Goal: Task Accomplishment & Management: Use online tool/utility

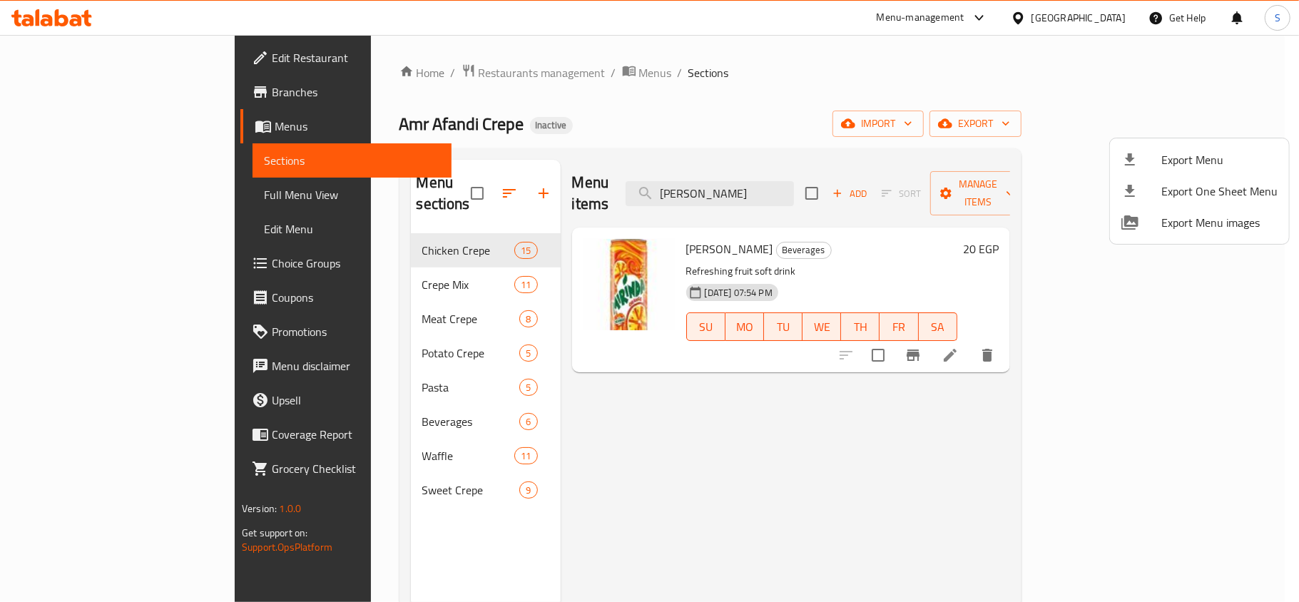
click at [61, 6] on div at bounding box center [649, 301] width 1299 height 602
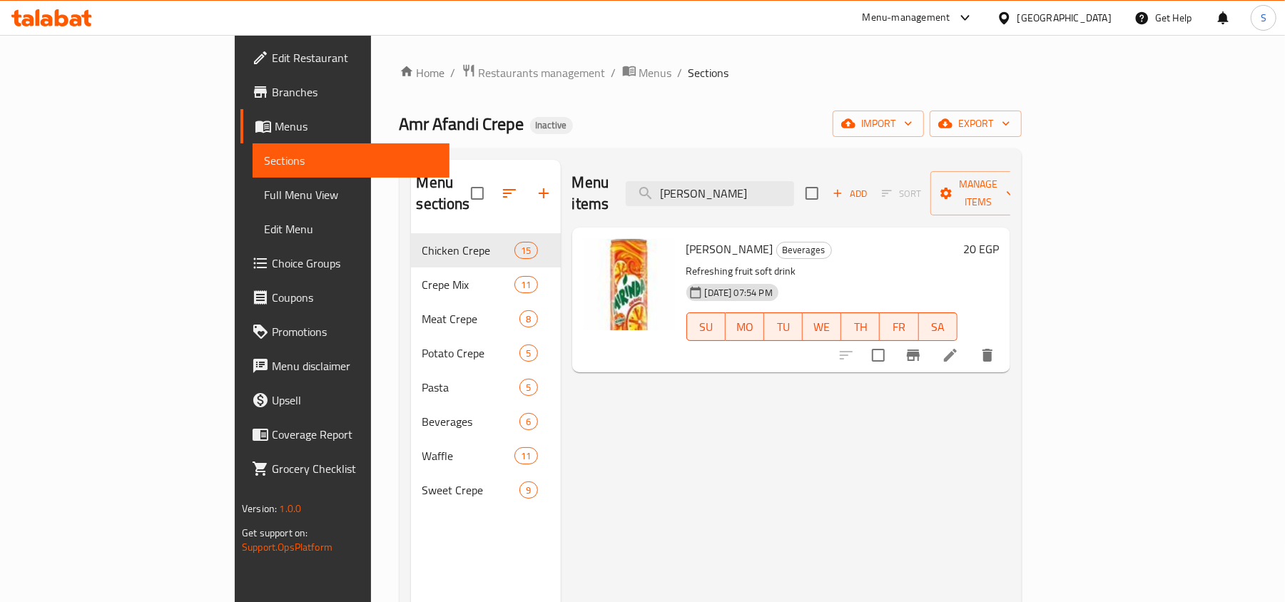
click at [64, 15] on icon at bounding box center [62, 17] width 14 height 17
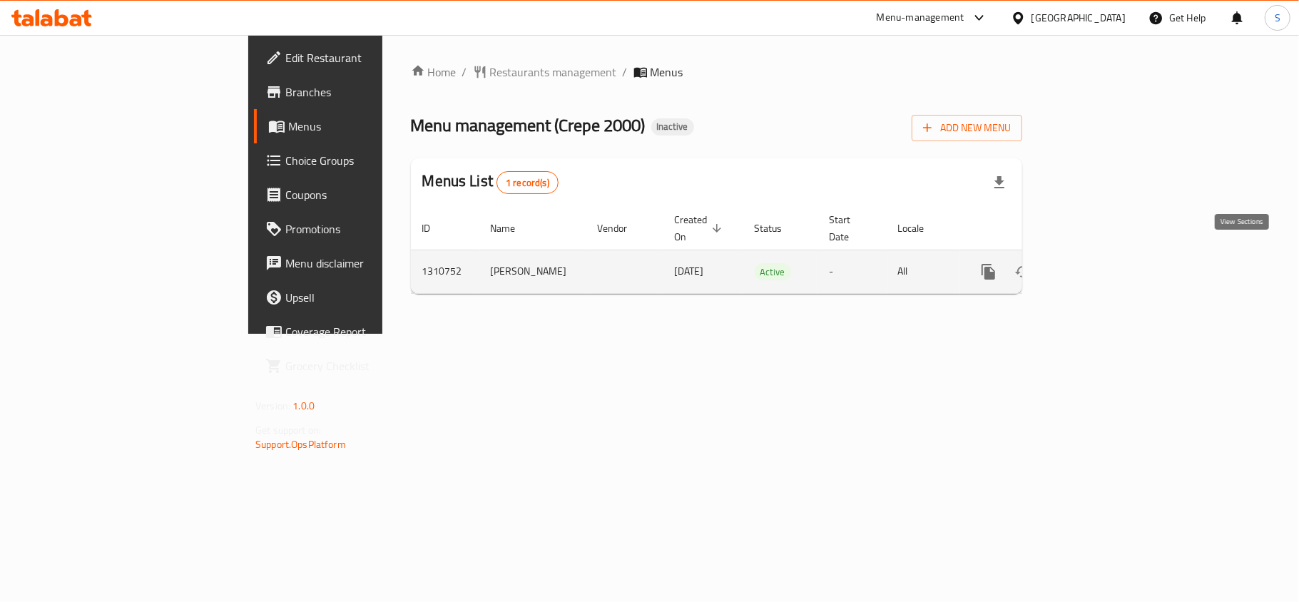
click at [1100, 263] on icon "enhanced table" at bounding box center [1091, 271] width 17 height 17
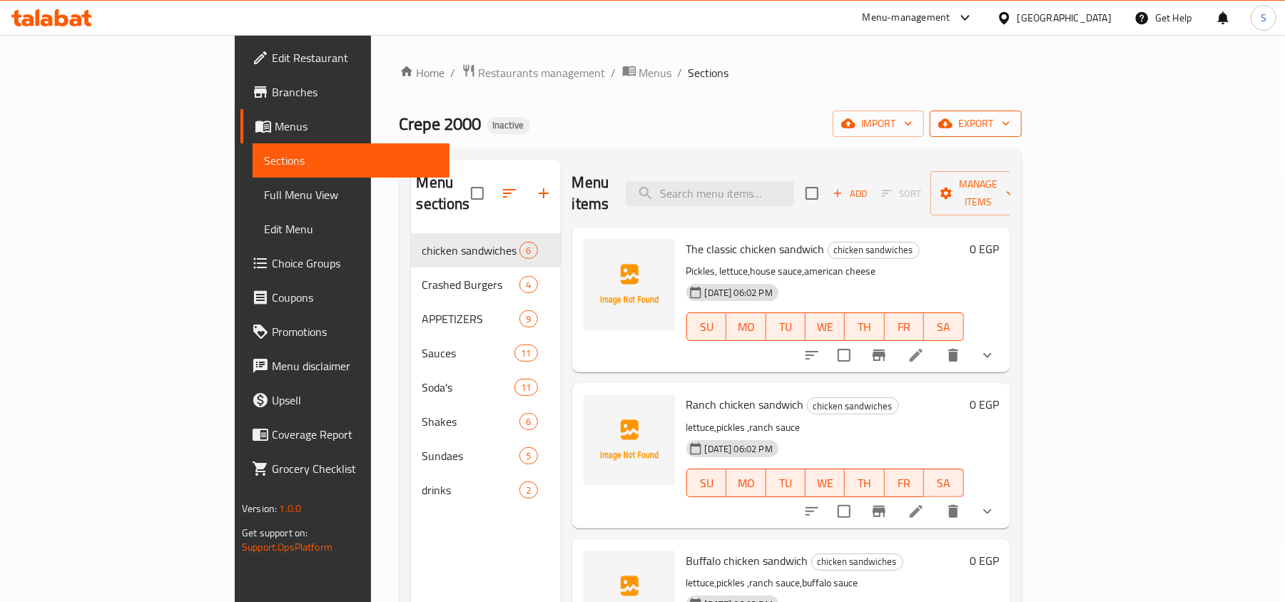
click at [1010, 124] on span "export" at bounding box center [975, 124] width 69 height 18
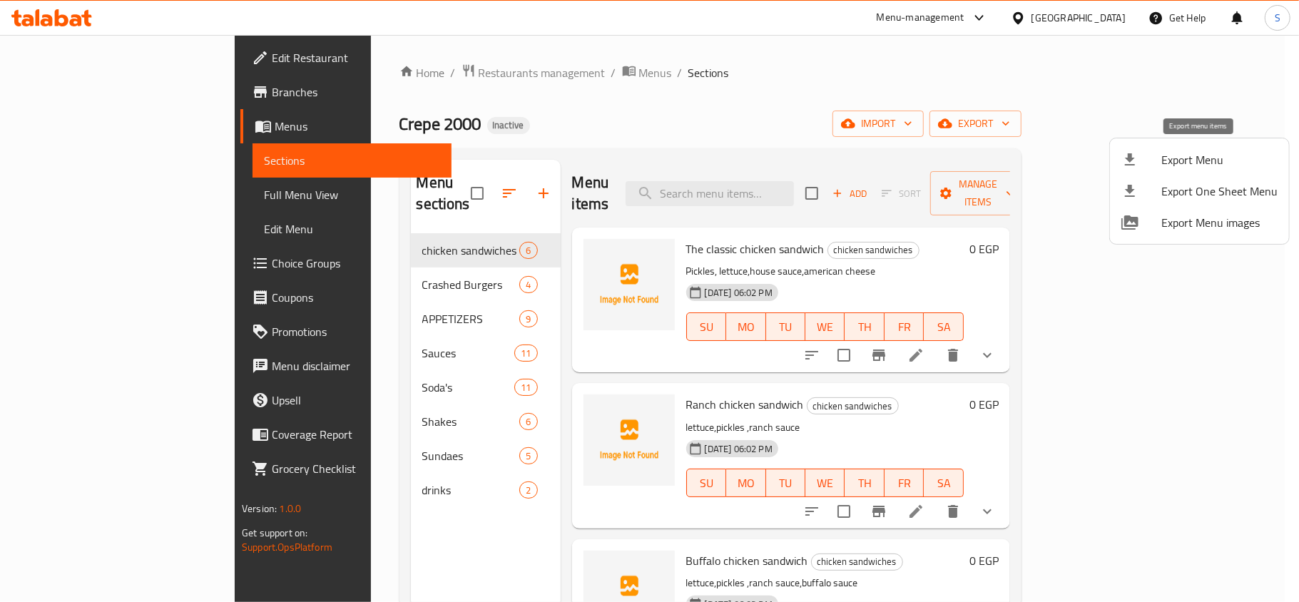
click at [1136, 157] on icon at bounding box center [1129, 159] width 17 height 17
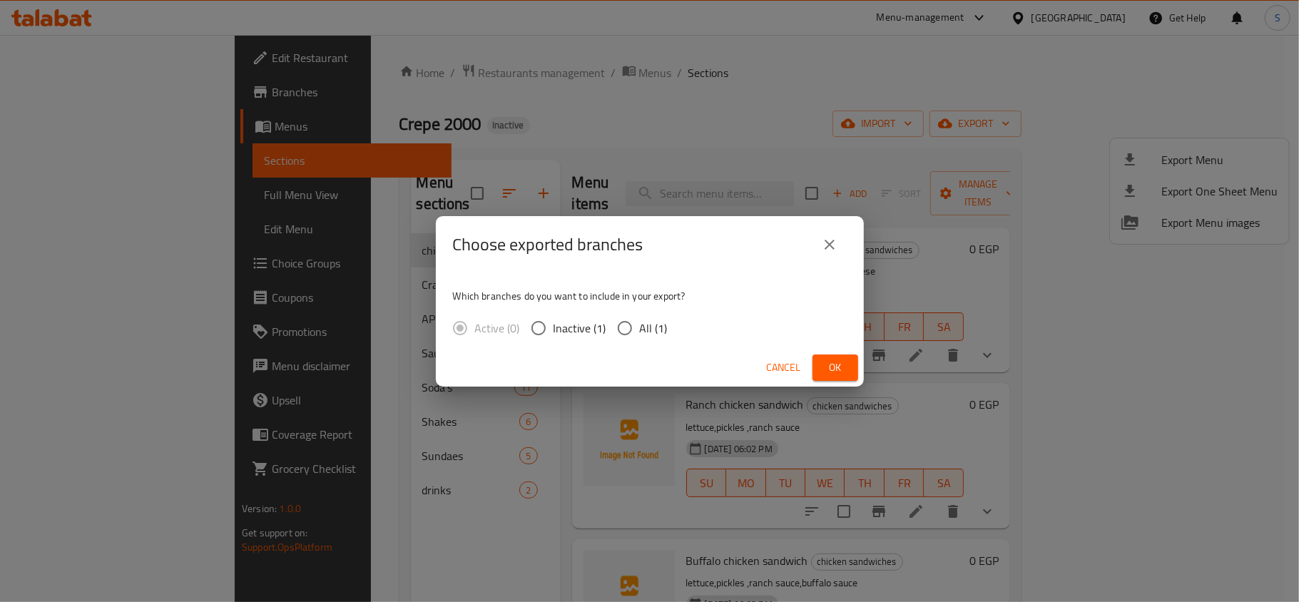
click at [651, 326] on span "All (1)" at bounding box center [654, 328] width 28 height 17
click at [640, 326] on input "All (1)" at bounding box center [625, 328] width 30 height 30
radio input "true"
click at [832, 368] on span "Ok" at bounding box center [835, 368] width 23 height 18
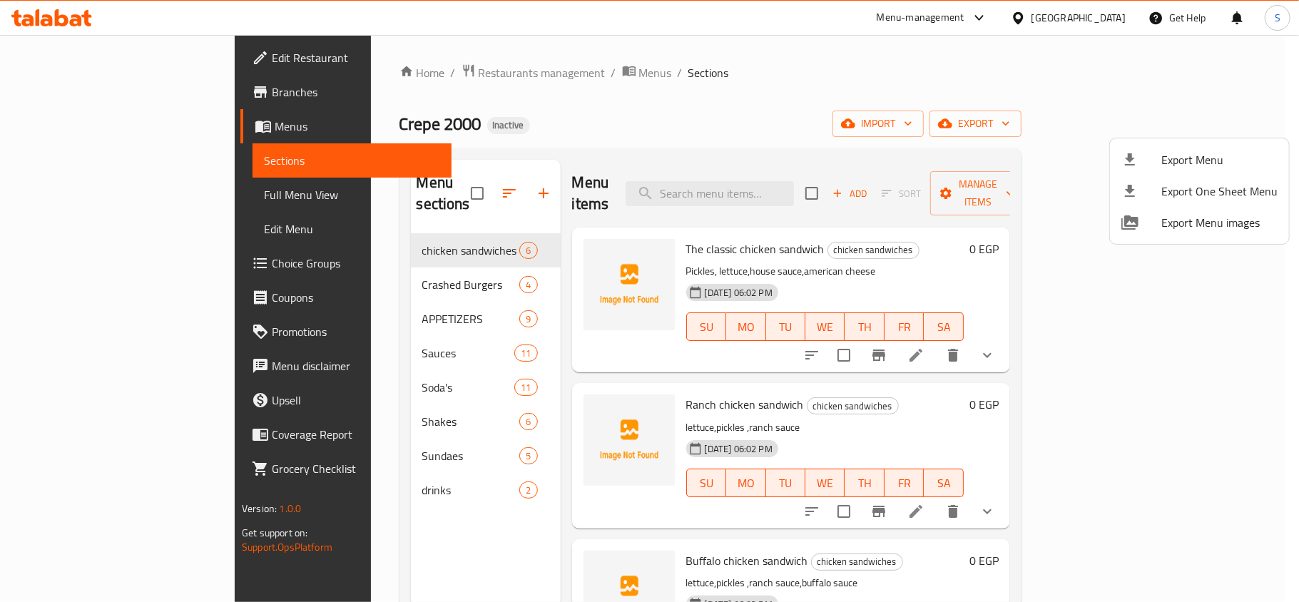
click at [1108, 26] on div at bounding box center [649, 301] width 1299 height 602
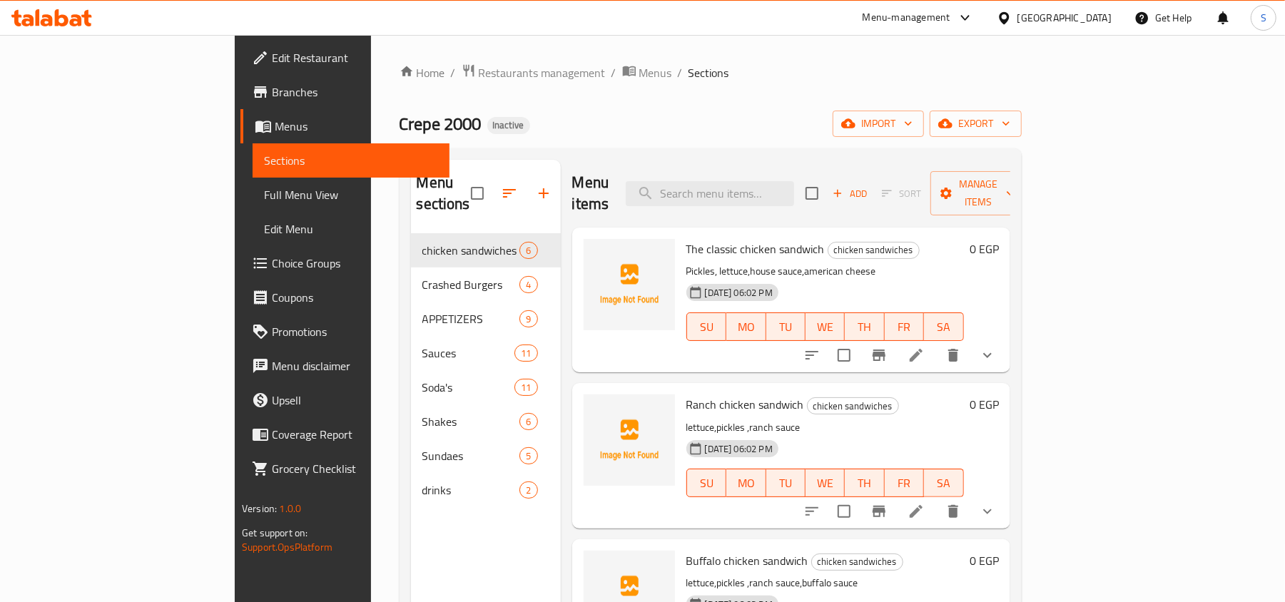
click at [1103, 23] on div "Egypt" at bounding box center [1064, 18] width 94 height 16
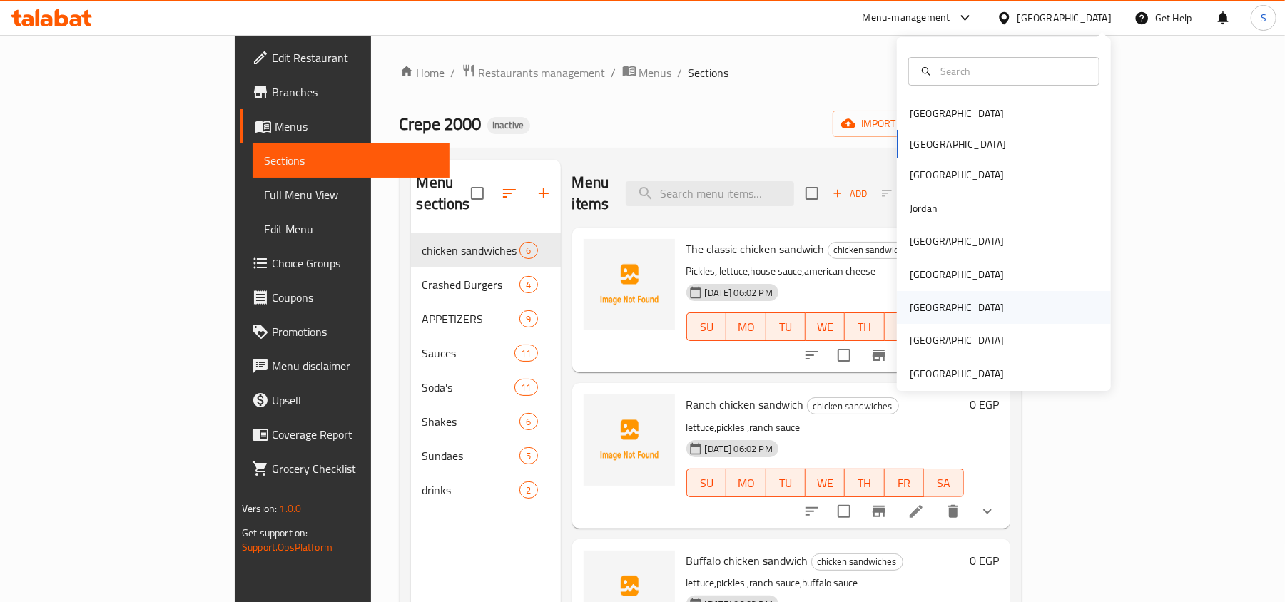
click at [933, 311] on div "[GEOGRAPHIC_DATA]" at bounding box center [1004, 307] width 214 height 33
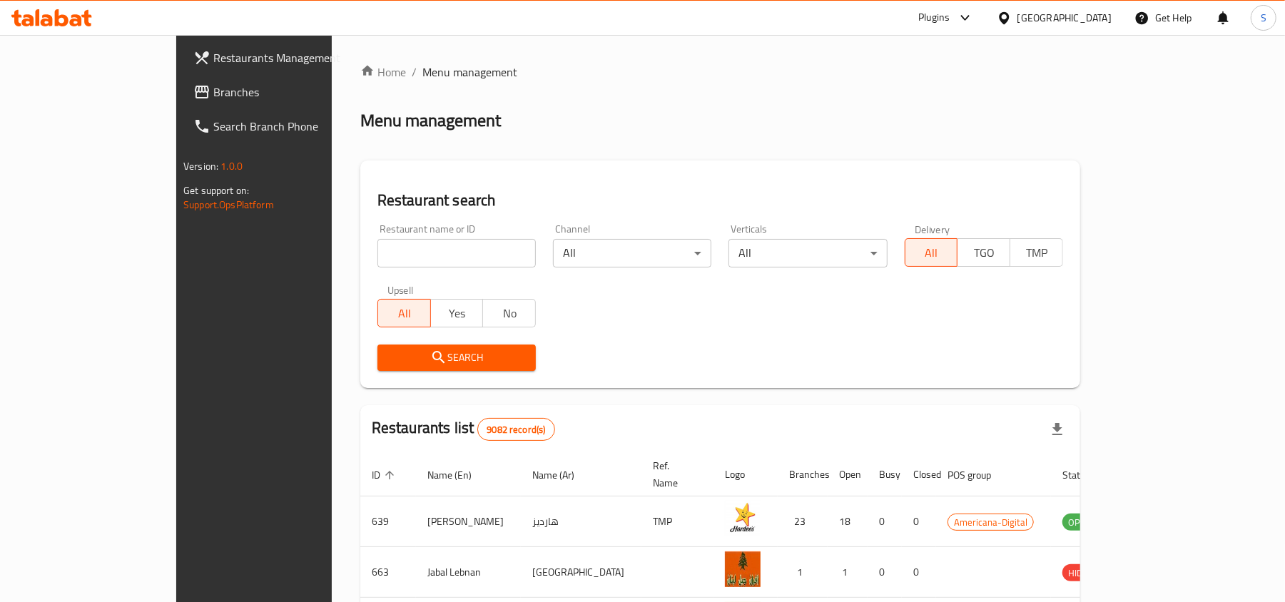
click at [213, 96] on span "Branches" at bounding box center [296, 91] width 166 height 17
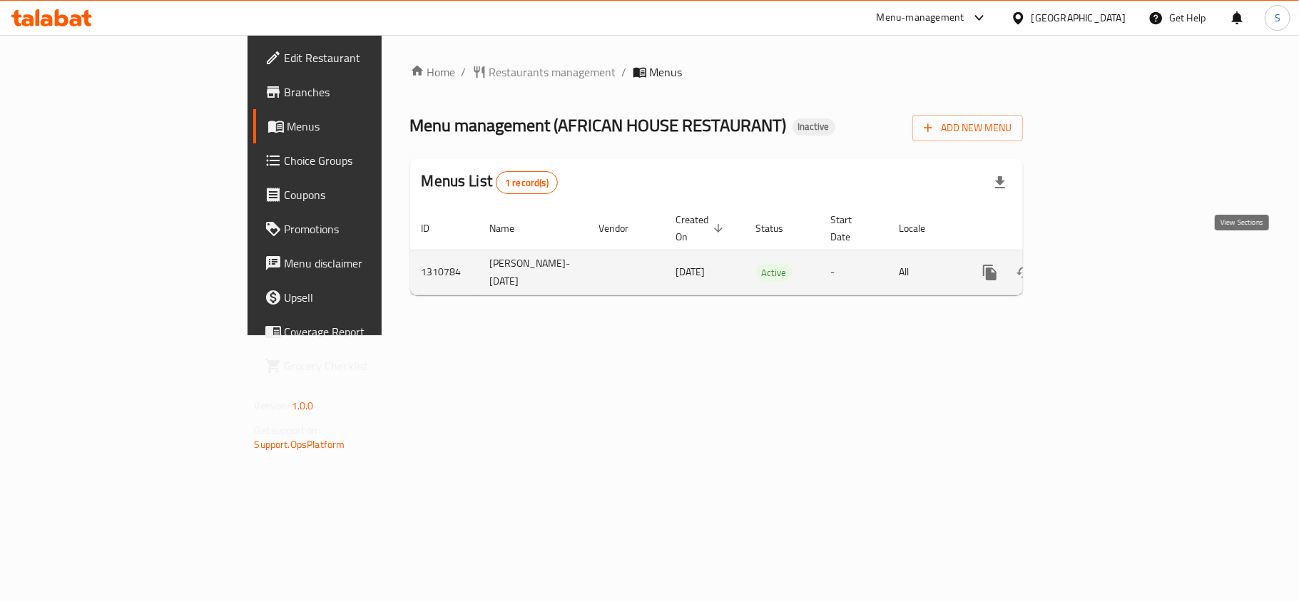
click at [1101, 264] on icon "enhanced table" at bounding box center [1092, 272] width 17 height 17
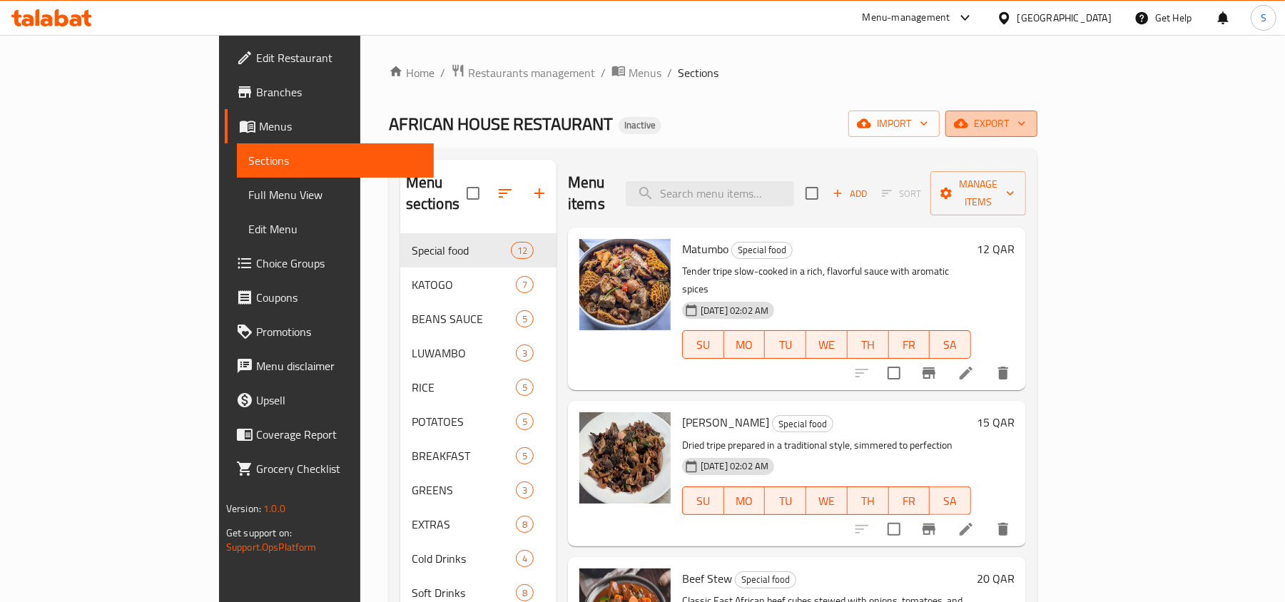
click at [1037, 137] on button "export" at bounding box center [991, 124] width 92 height 26
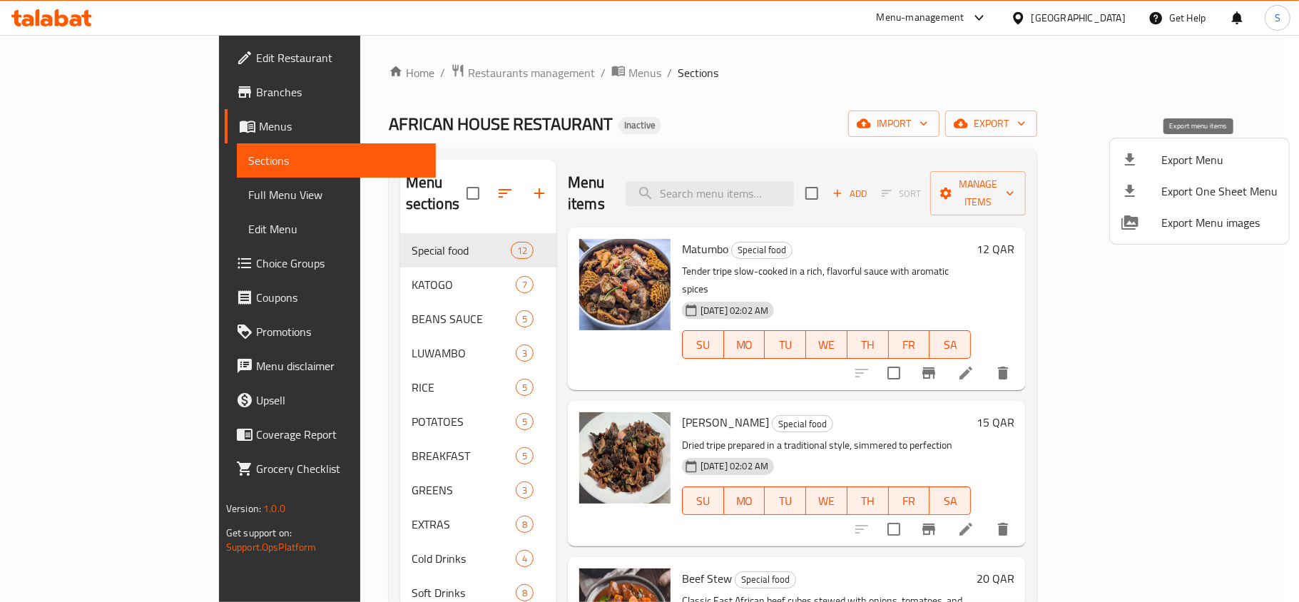
click at [1201, 151] on span "Export Menu" at bounding box center [1219, 159] width 116 height 17
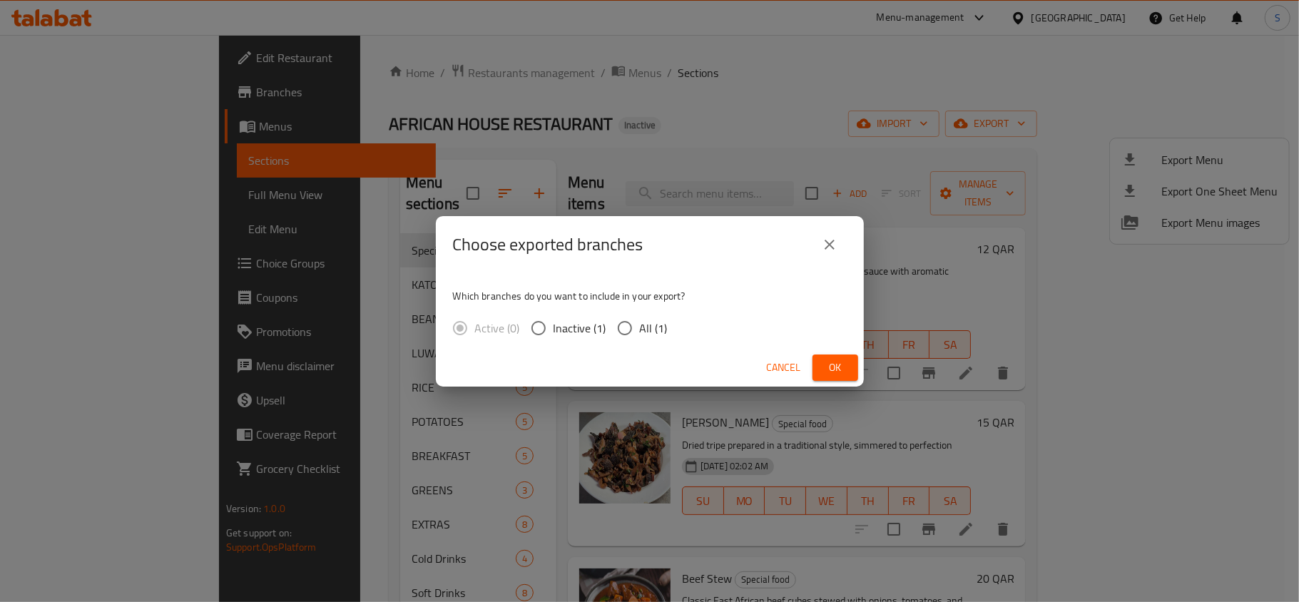
click at [636, 334] on input "All (1)" at bounding box center [625, 328] width 30 height 30
radio input "true"
click at [853, 371] on button "Ok" at bounding box center [836, 368] width 46 height 26
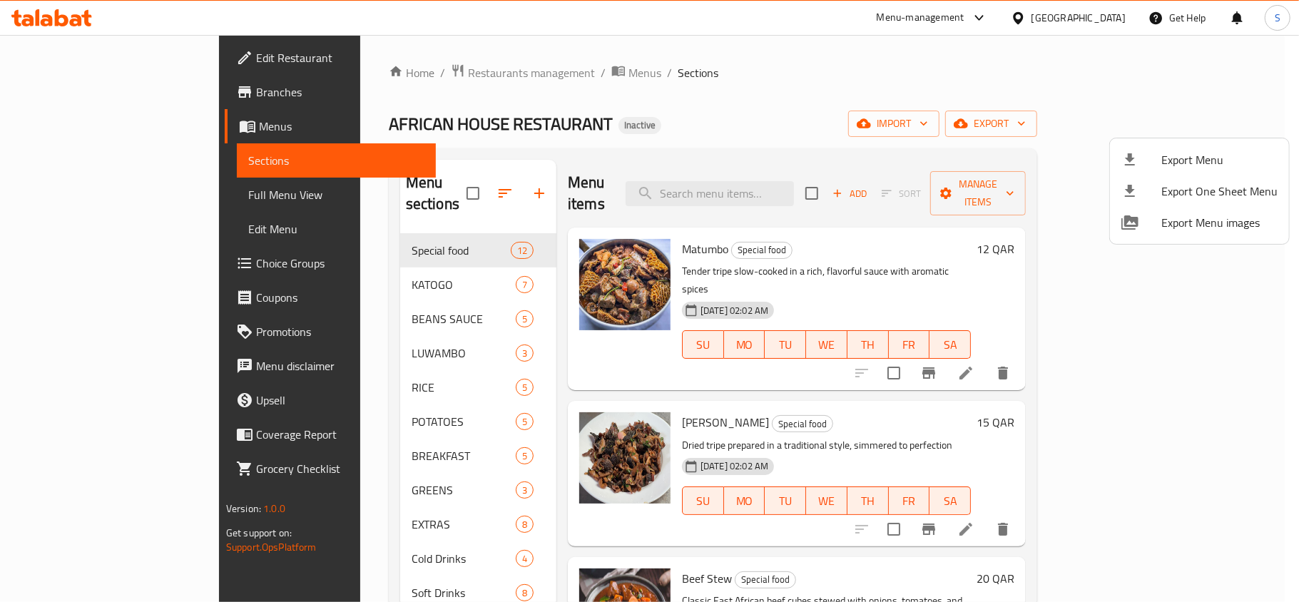
click at [1094, 18] on div at bounding box center [649, 301] width 1299 height 602
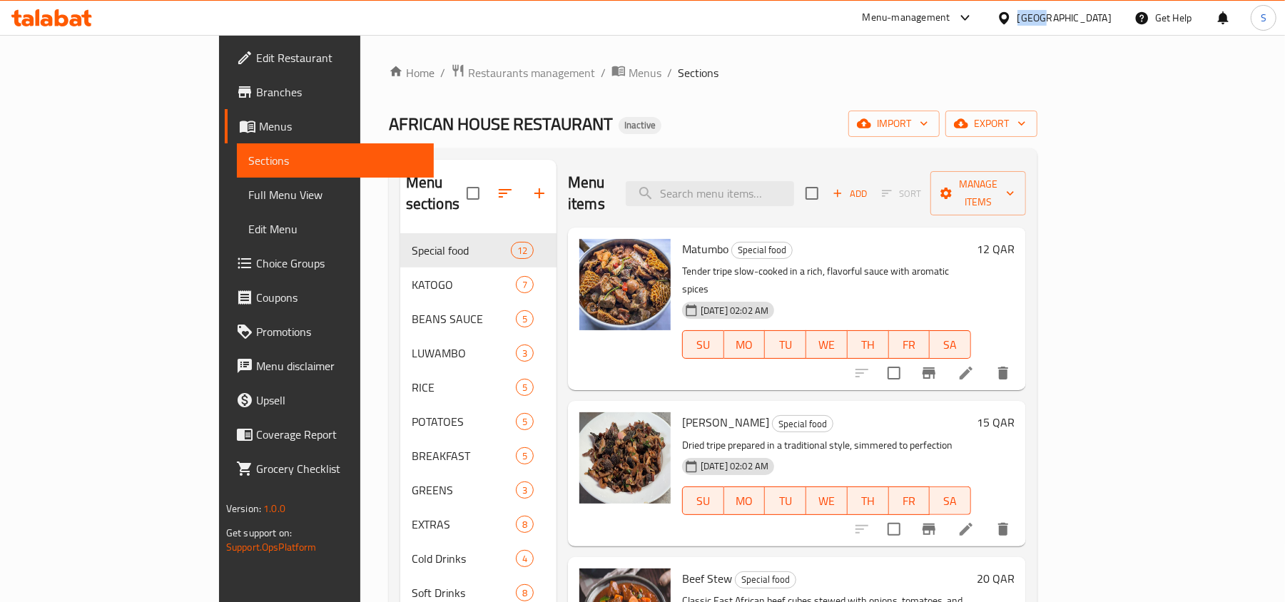
click at [1094, 18] on div "[GEOGRAPHIC_DATA]" at bounding box center [1064, 18] width 94 height 16
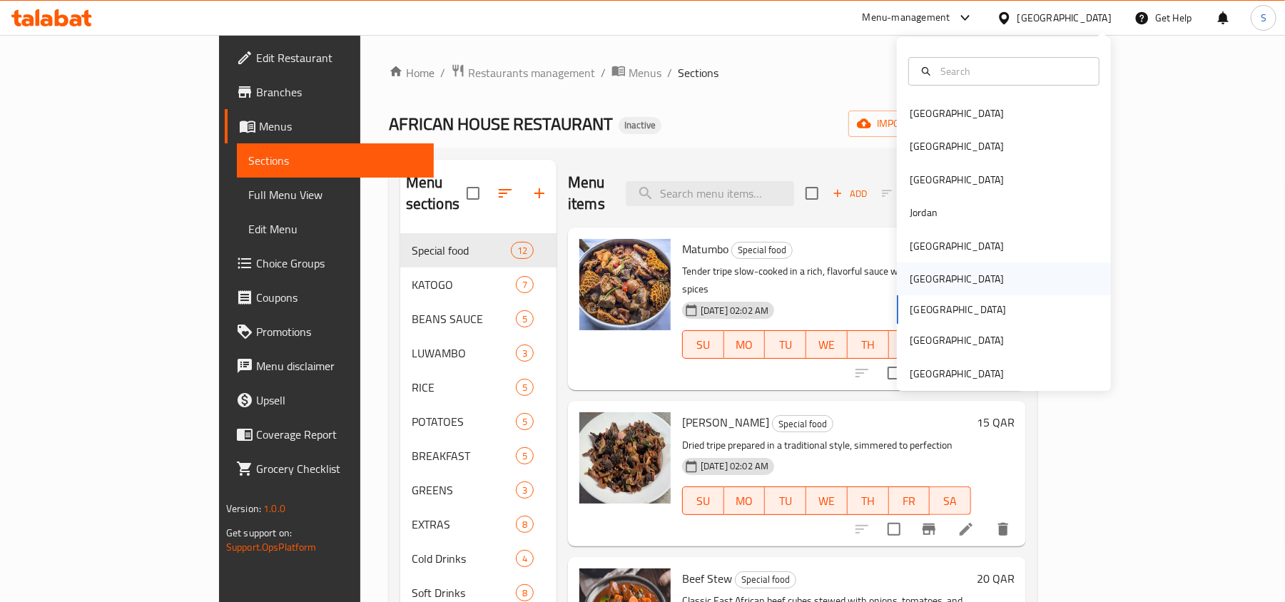
click at [956, 274] on div "Oman" at bounding box center [1004, 279] width 214 height 33
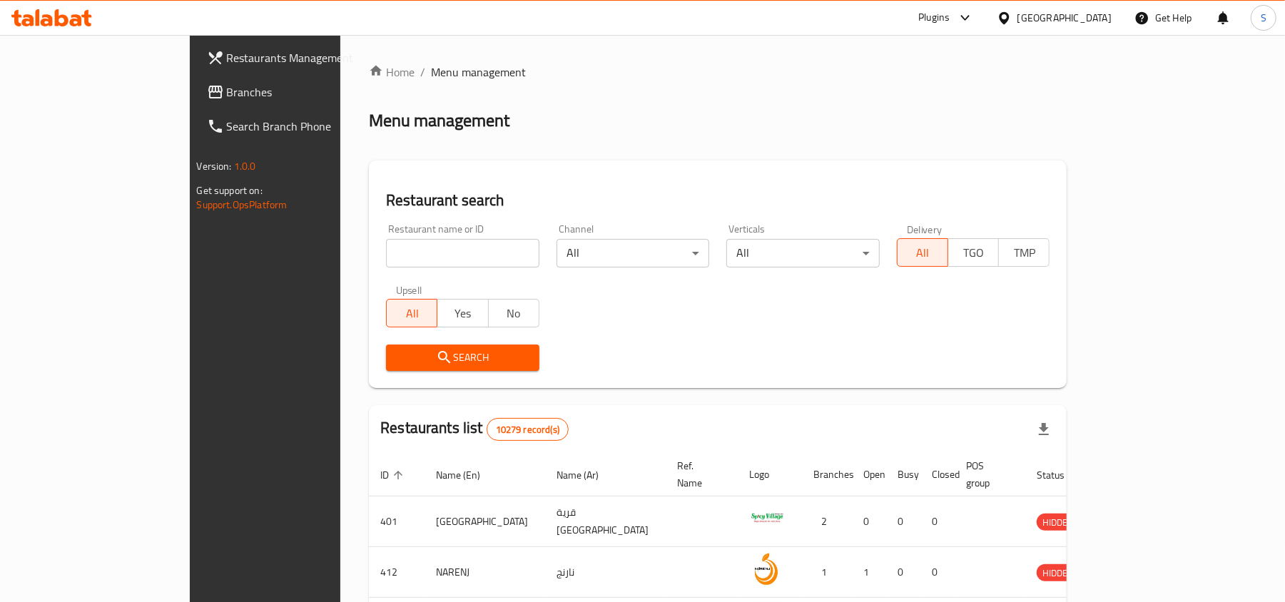
click at [195, 81] on link "Branches" at bounding box center [299, 92] width 209 height 34
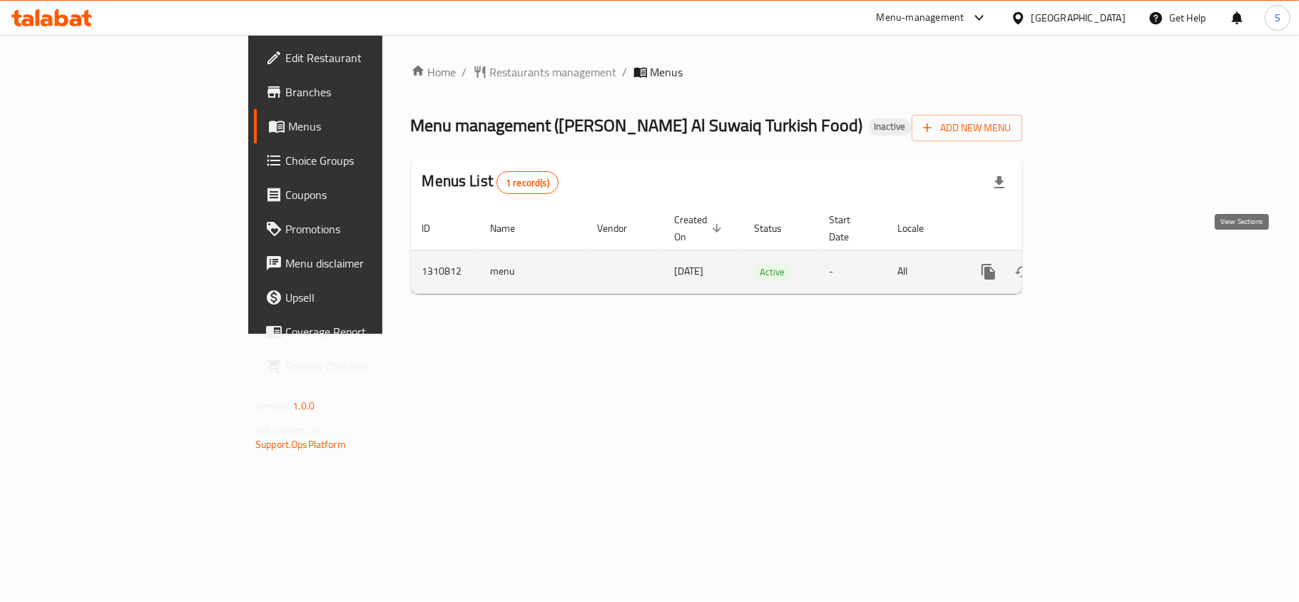
click at [1100, 263] on icon "enhanced table" at bounding box center [1091, 271] width 17 height 17
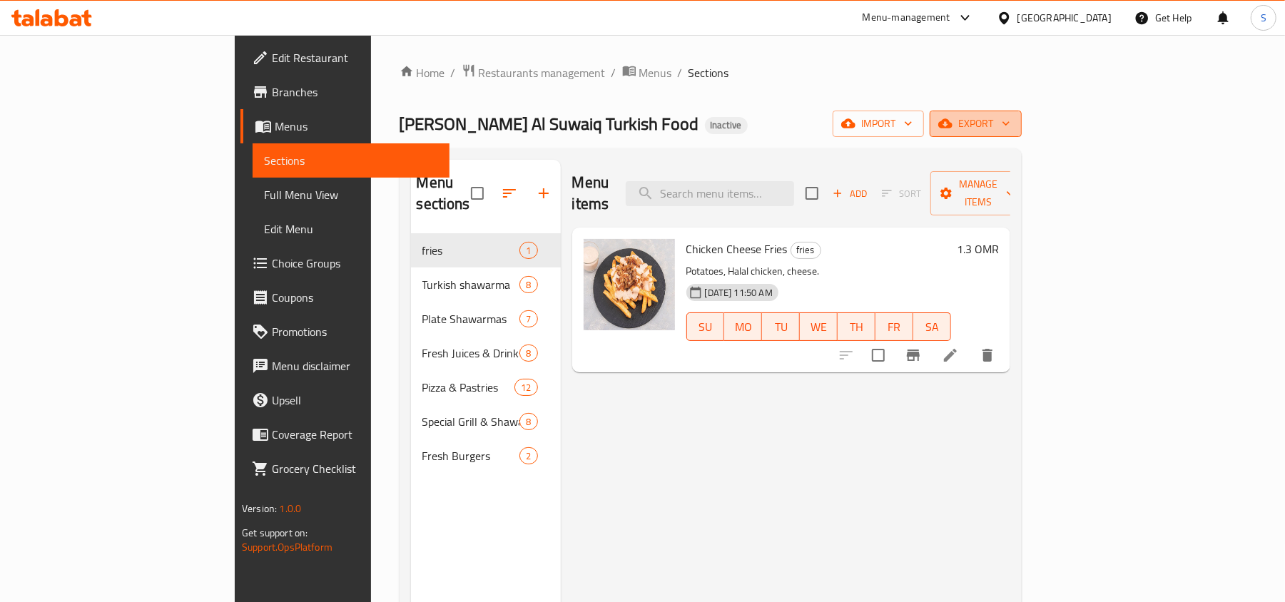
click at [1010, 118] on span "export" at bounding box center [975, 124] width 69 height 18
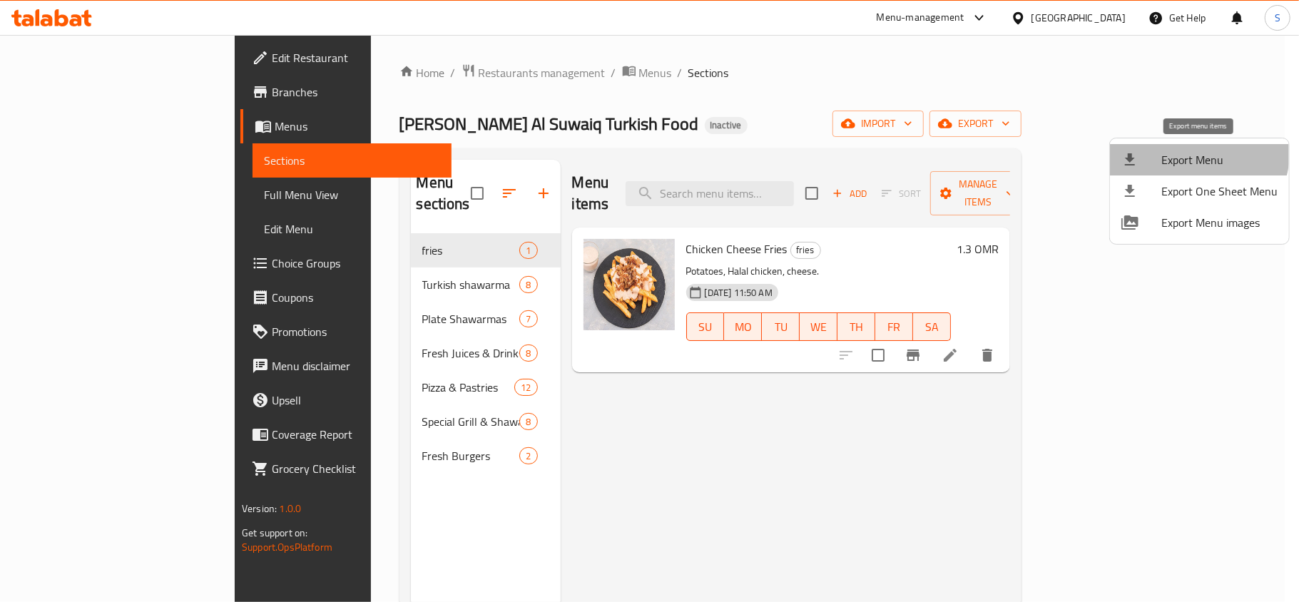
click at [1170, 147] on li "Export Menu" at bounding box center [1199, 159] width 179 height 31
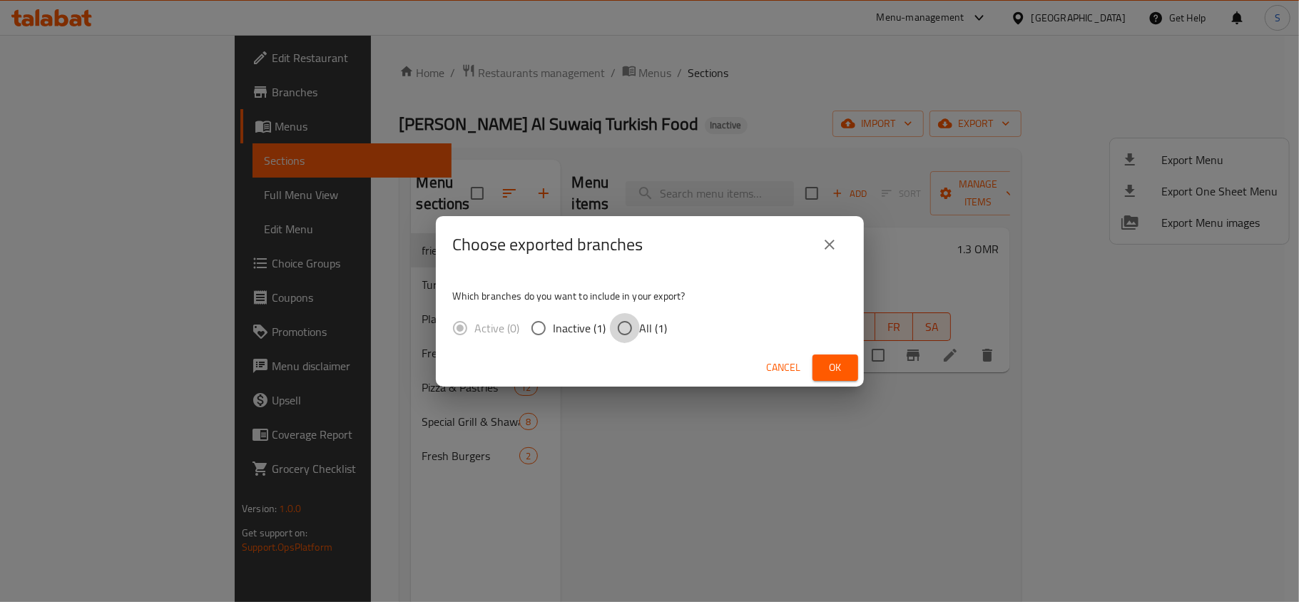
click at [611, 317] on input "All (1)" at bounding box center [625, 328] width 30 height 30
radio input "true"
click at [842, 362] on span "Ok" at bounding box center [835, 368] width 23 height 18
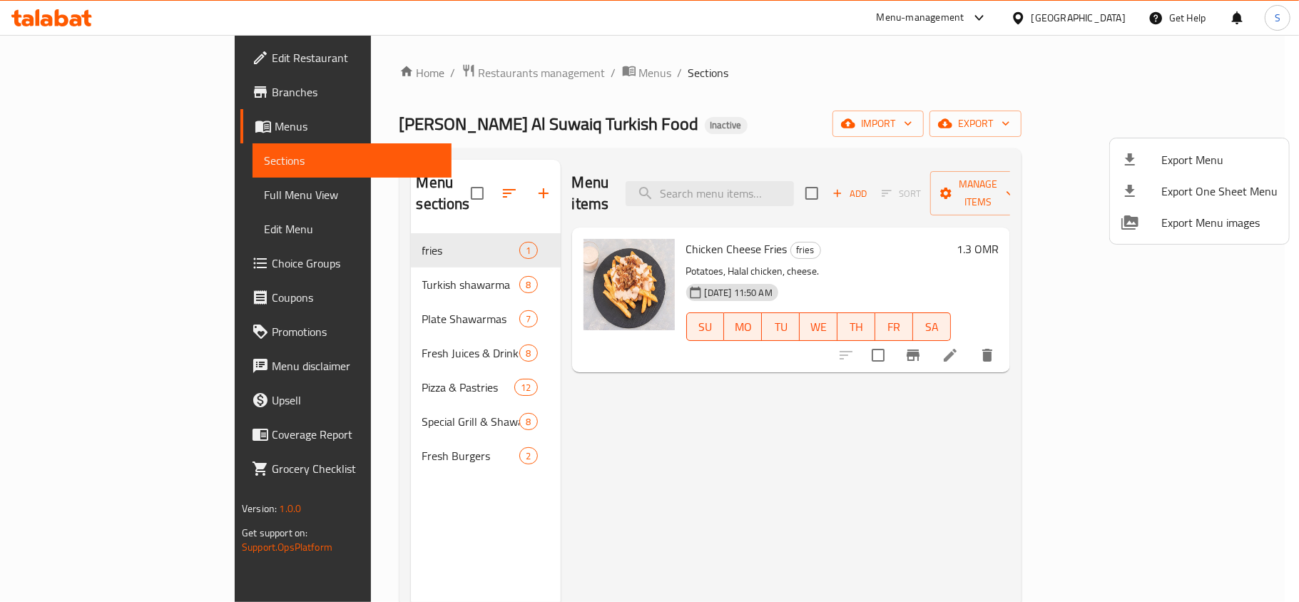
click at [760, 190] on div at bounding box center [649, 301] width 1299 height 602
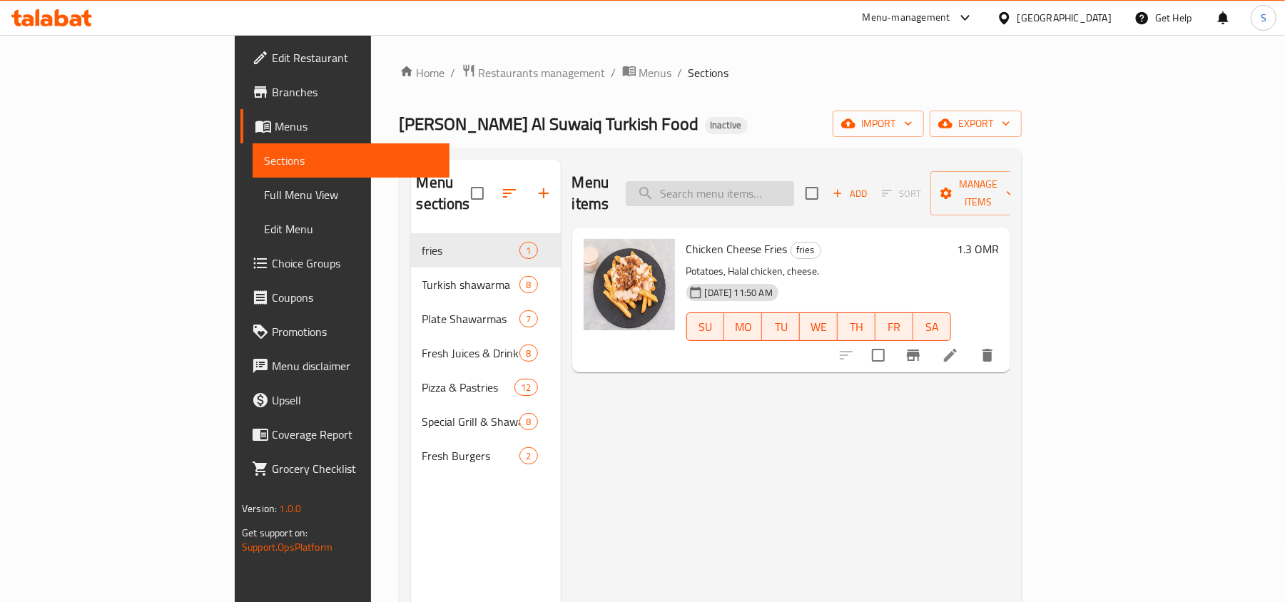
click at [760, 189] on input "search" at bounding box center [710, 193] width 168 height 25
paste input "Half Chicken Grill"
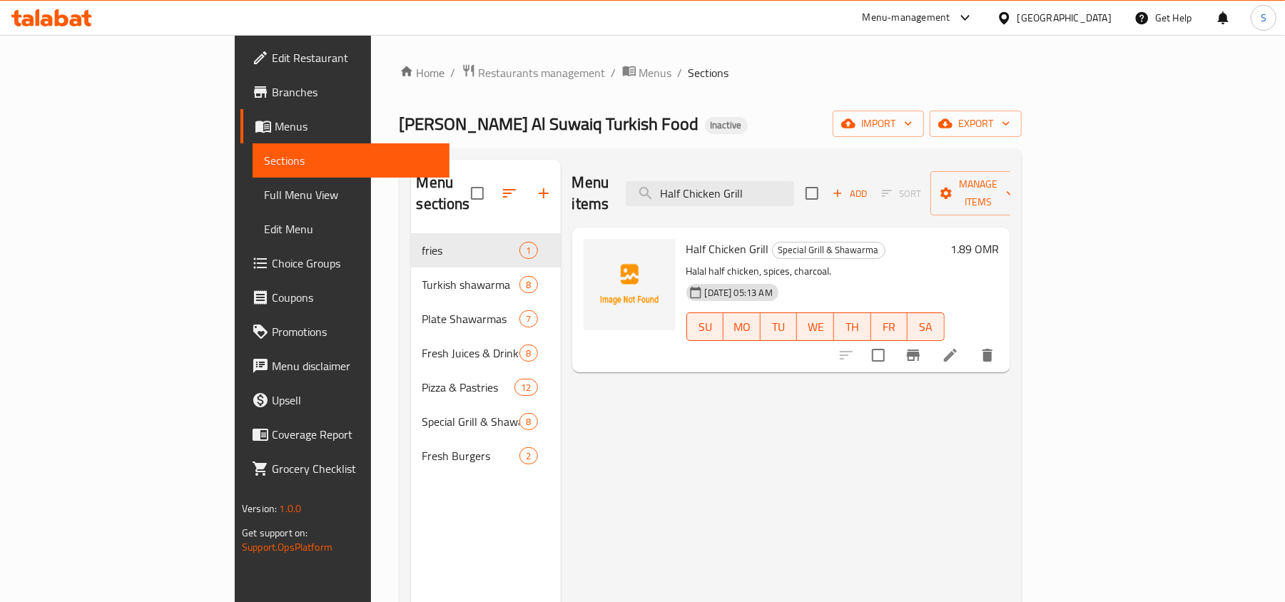
type input "Half Chicken Grill"
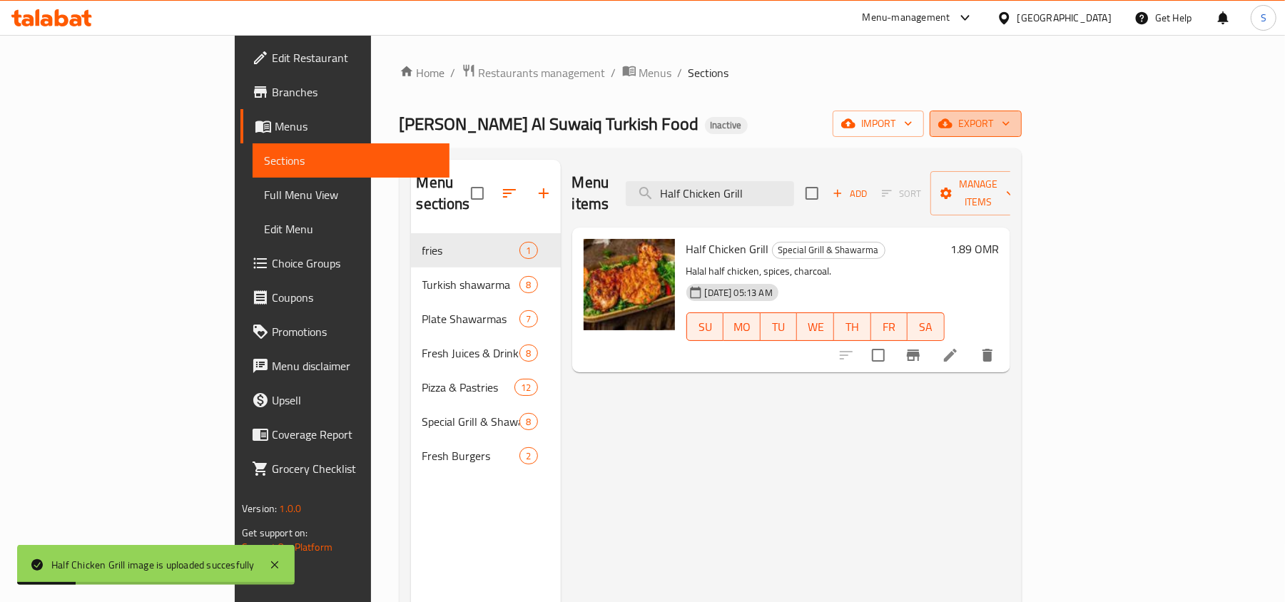
click at [1010, 118] on span "export" at bounding box center [975, 124] width 69 height 18
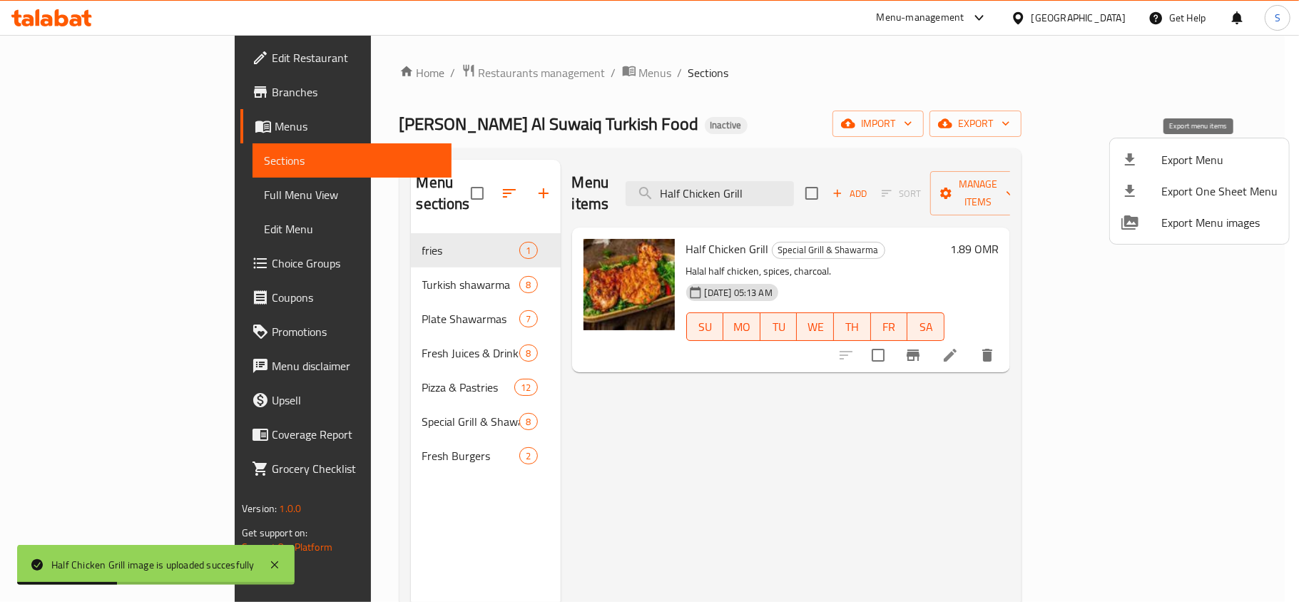
click at [1196, 151] on span "Export Menu" at bounding box center [1219, 159] width 116 height 17
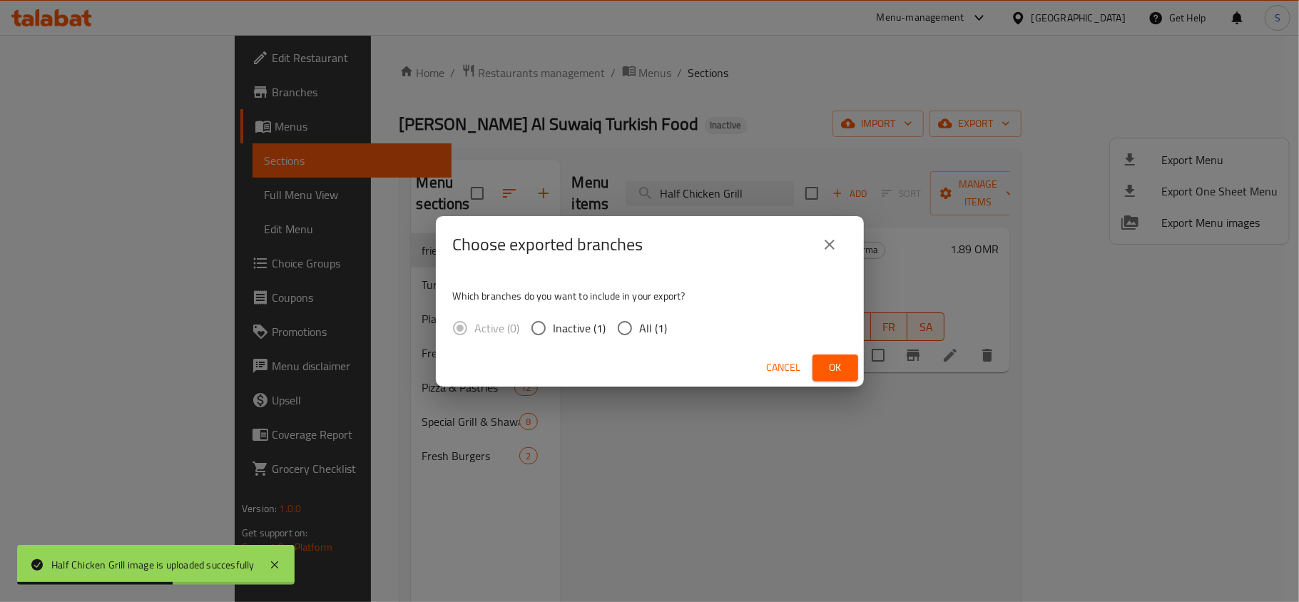
click at [637, 310] on div "Which branches do you want to include in your export? Active (0) Inactive (1) A…" at bounding box center [650, 311] width 428 height 76
click at [643, 320] on span "All (1)" at bounding box center [654, 328] width 28 height 17
click at [640, 320] on input "All (1)" at bounding box center [625, 328] width 30 height 30
radio input "true"
click at [833, 361] on span "Ok" at bounding box center [835, 368] width 23 height 18
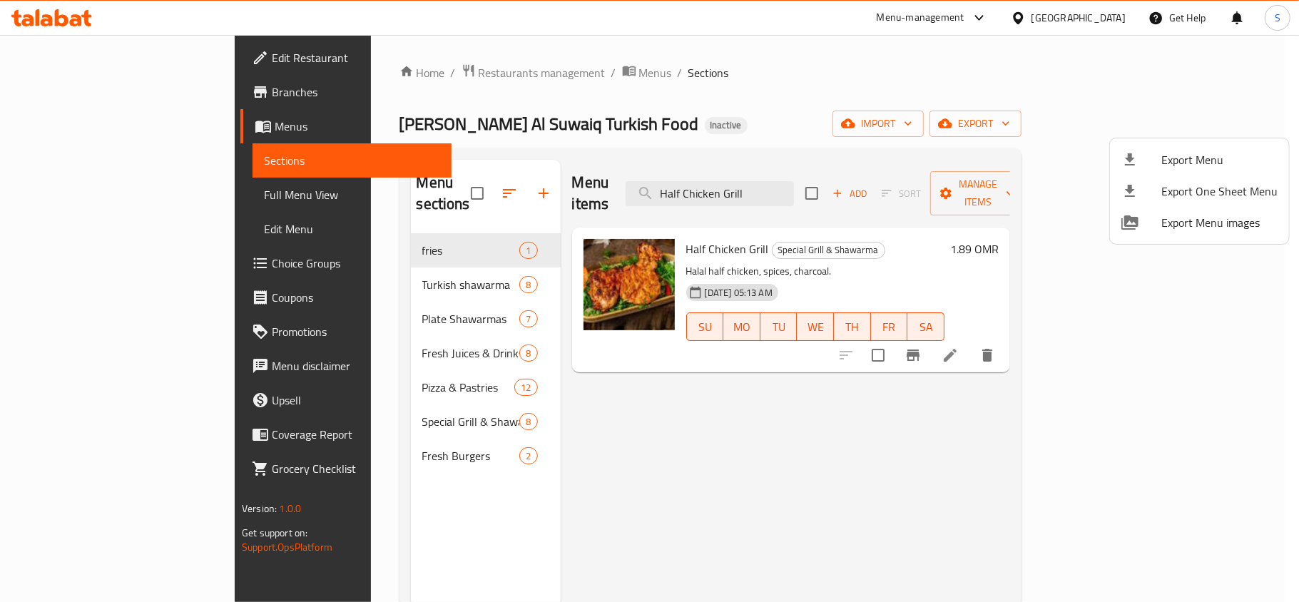
click at [1108, 23] on div at bounding box center [649, 301] width 1299 height 602
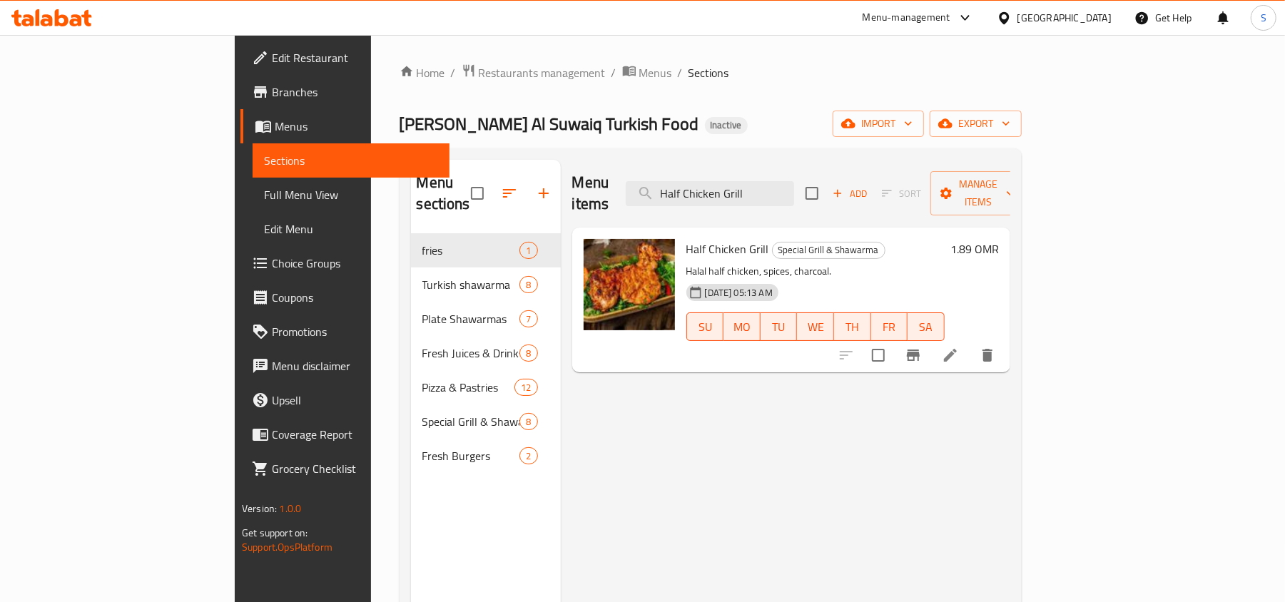
click at [1090, 18] on div "Oman" at bounding box center [1064, 18] width 94 height 16
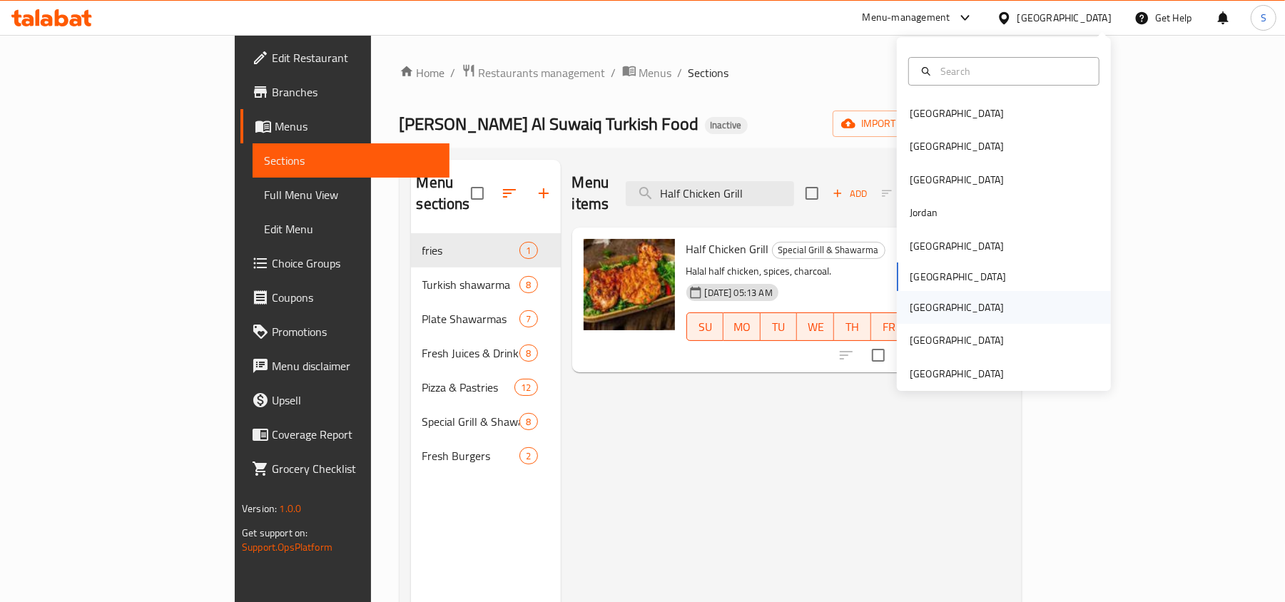
click at [925, 312] on div "[GEOGRAPHIC_DATA]" at bounding box center [956, 307] width 117 height 33
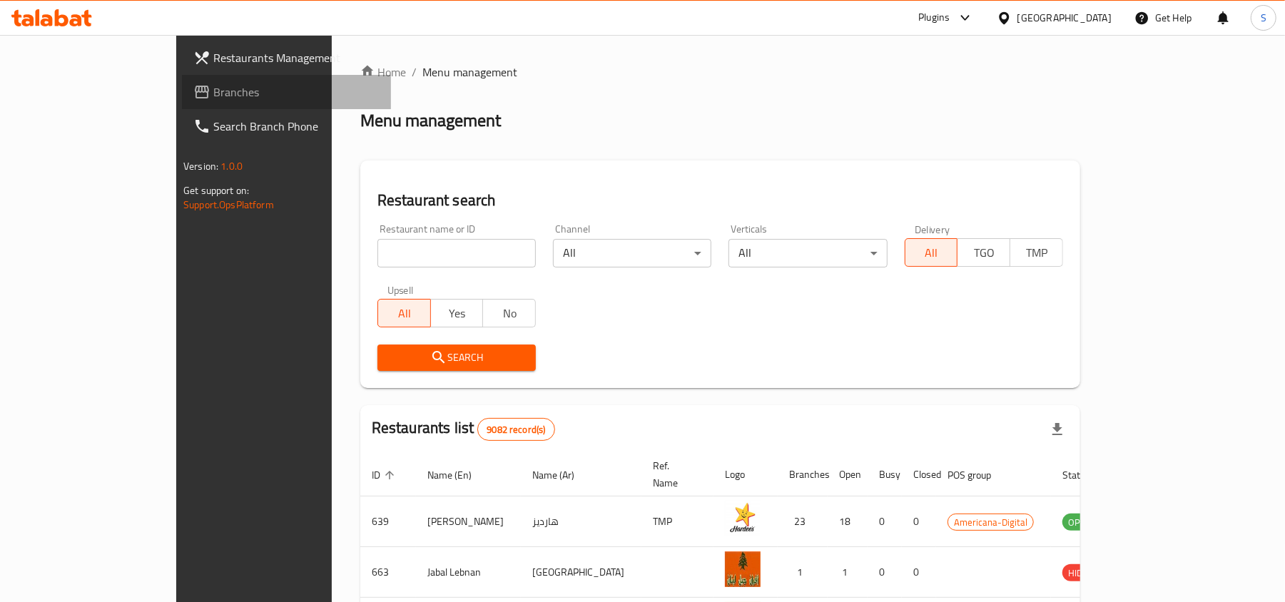
click at [213, 93] on span "Branches" at bounding box center [296, 91] width 166 height 17
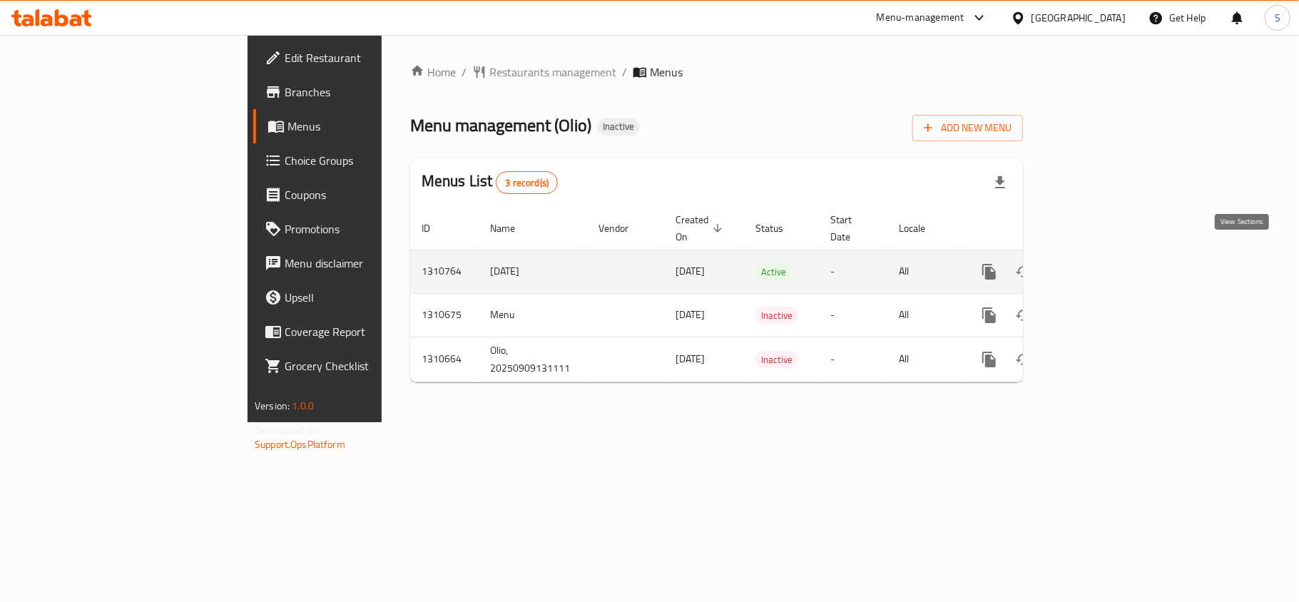
click at [1101, 263] on icon "enhanced table" at bounding box center [1092, 271] width 17 height 17
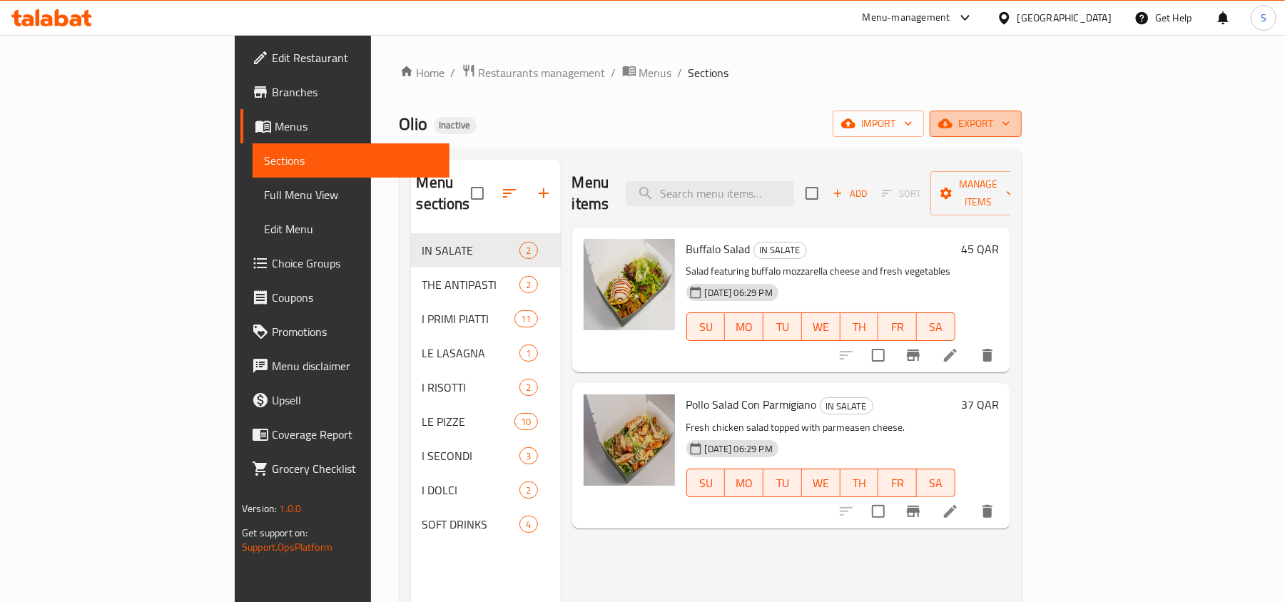
click at [1010, 128] on span "export" at bounding box center [975, 124] width 69 height 18
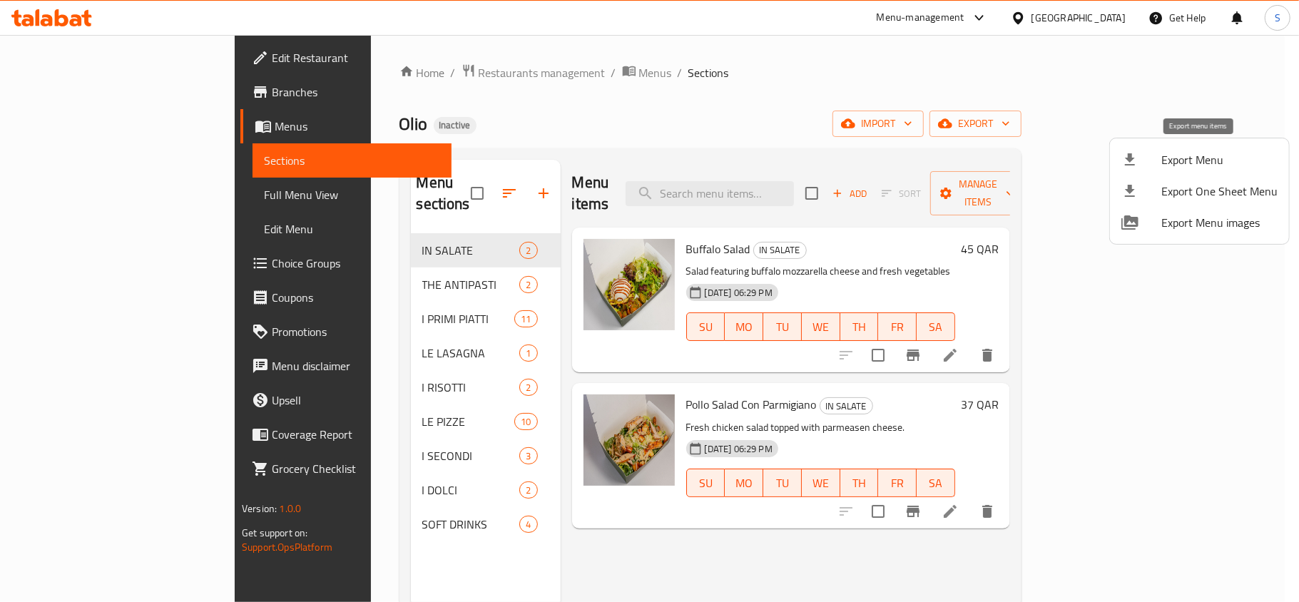
click at [1153, 170] on li "Export Menu" at bounding box center [1199, 159] width 179 height 31
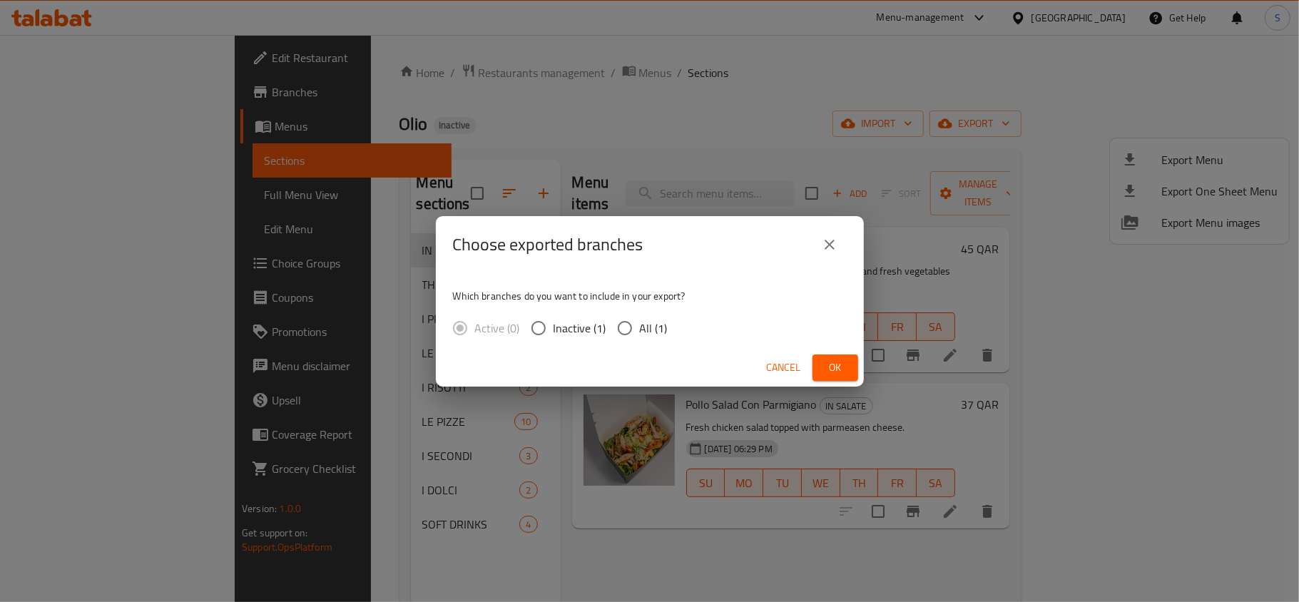
click at [626, 338] on input "All (1)" at bounding box center [625, 328] width 30 height 30
radio input "true"
click at [828, 360] on span "Ok" at bounding box center [835, 368] width 23 height 18
